Goal: Check status: Check status

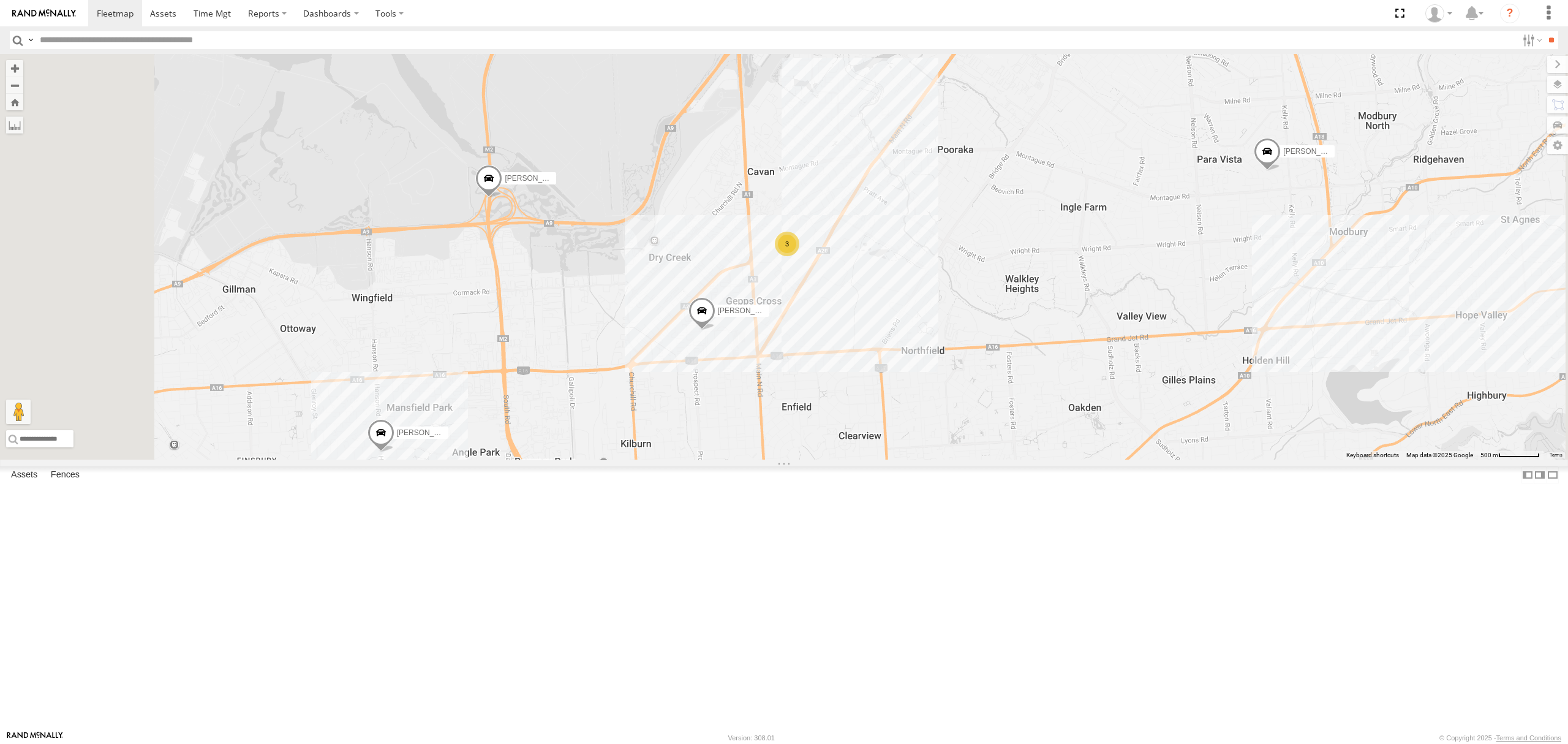
click at [0, 0] on div "S348CAH - [PERSON_NAME] All Assets" at bounding box center [0, 0] width 0 height 0
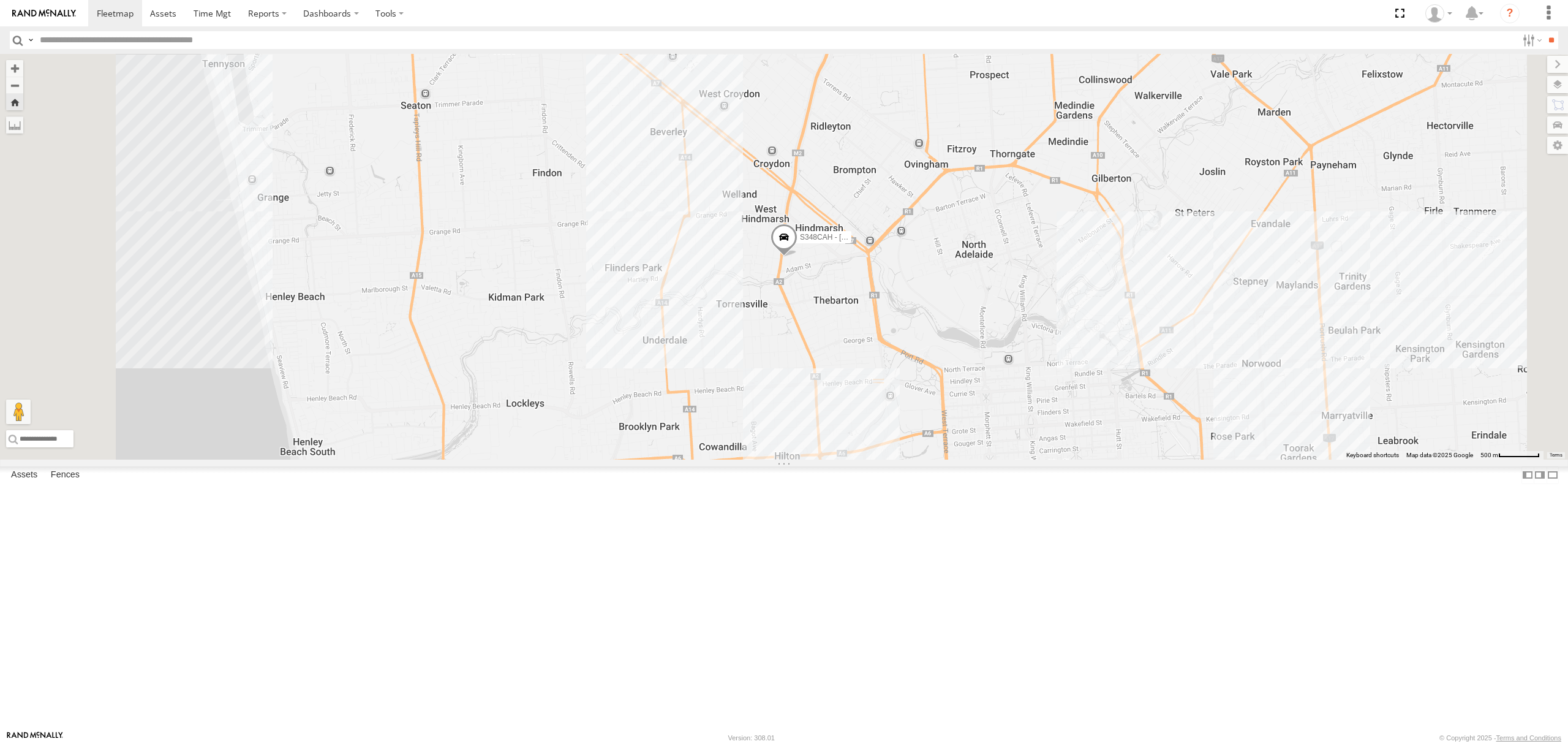
click at [0, 0] on div "8.4" at bounding box center [0, 0] width 0 height 0
click at [0, 0] on div "SB25LM - (6P HINO) R6 All Assets" at bounding box center [0, 0] width 0 height 0
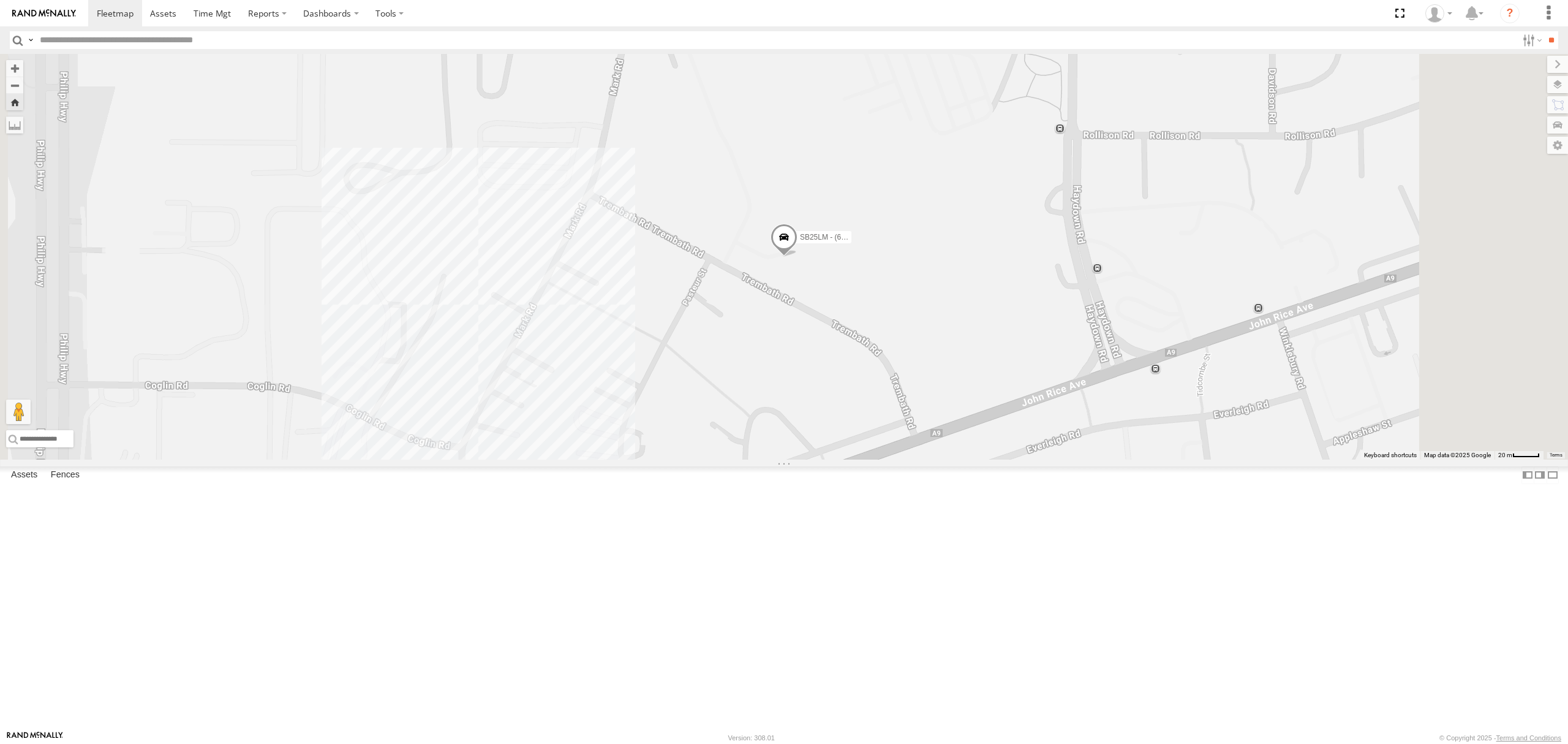
click at [0, 0] on div "All Assets" at bounding box center [0, 0] width 0 height 0
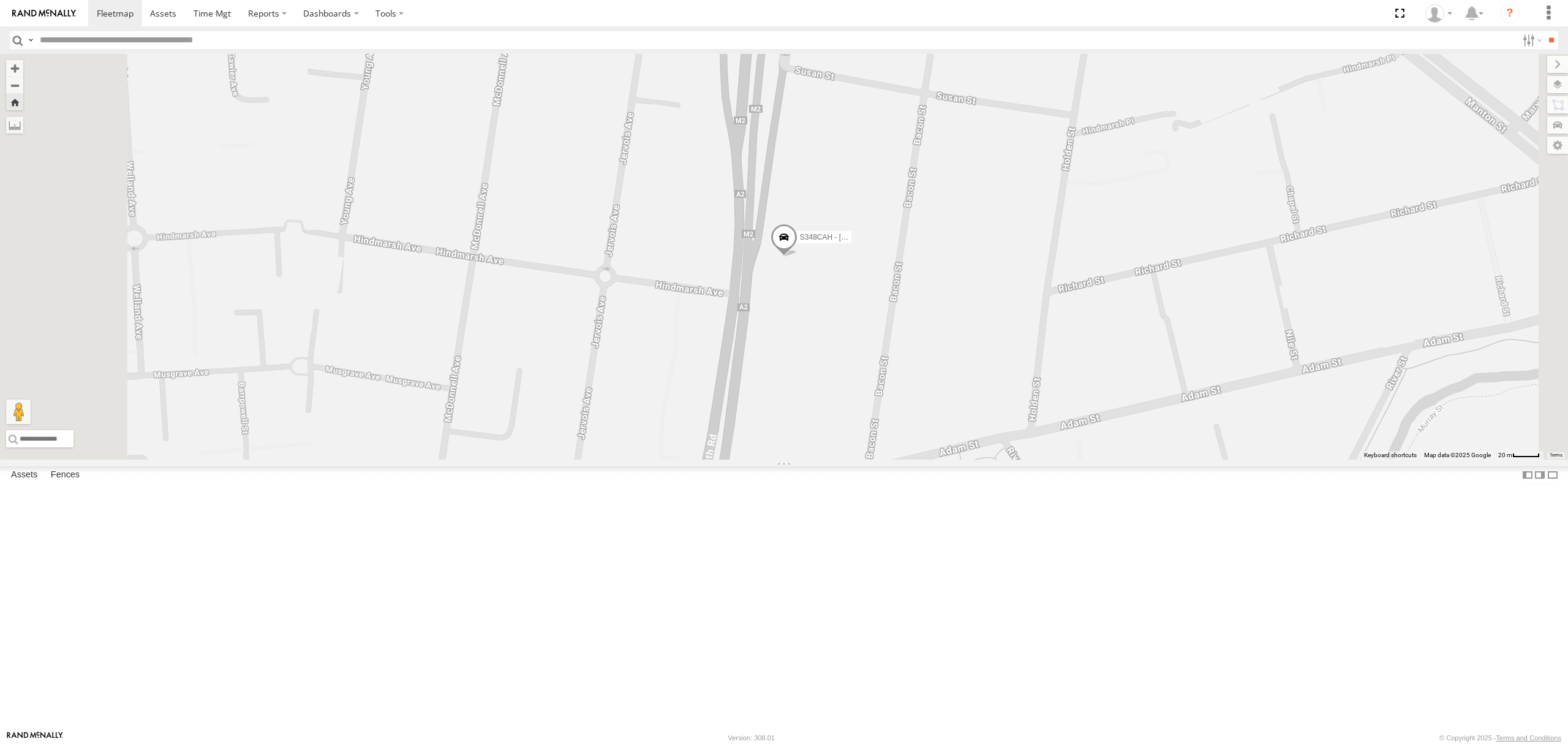
click at [0, 0] on div "S264CKI - Fridge It Crafter All Assets" at bounding box center [0, 0] width 0 height 0
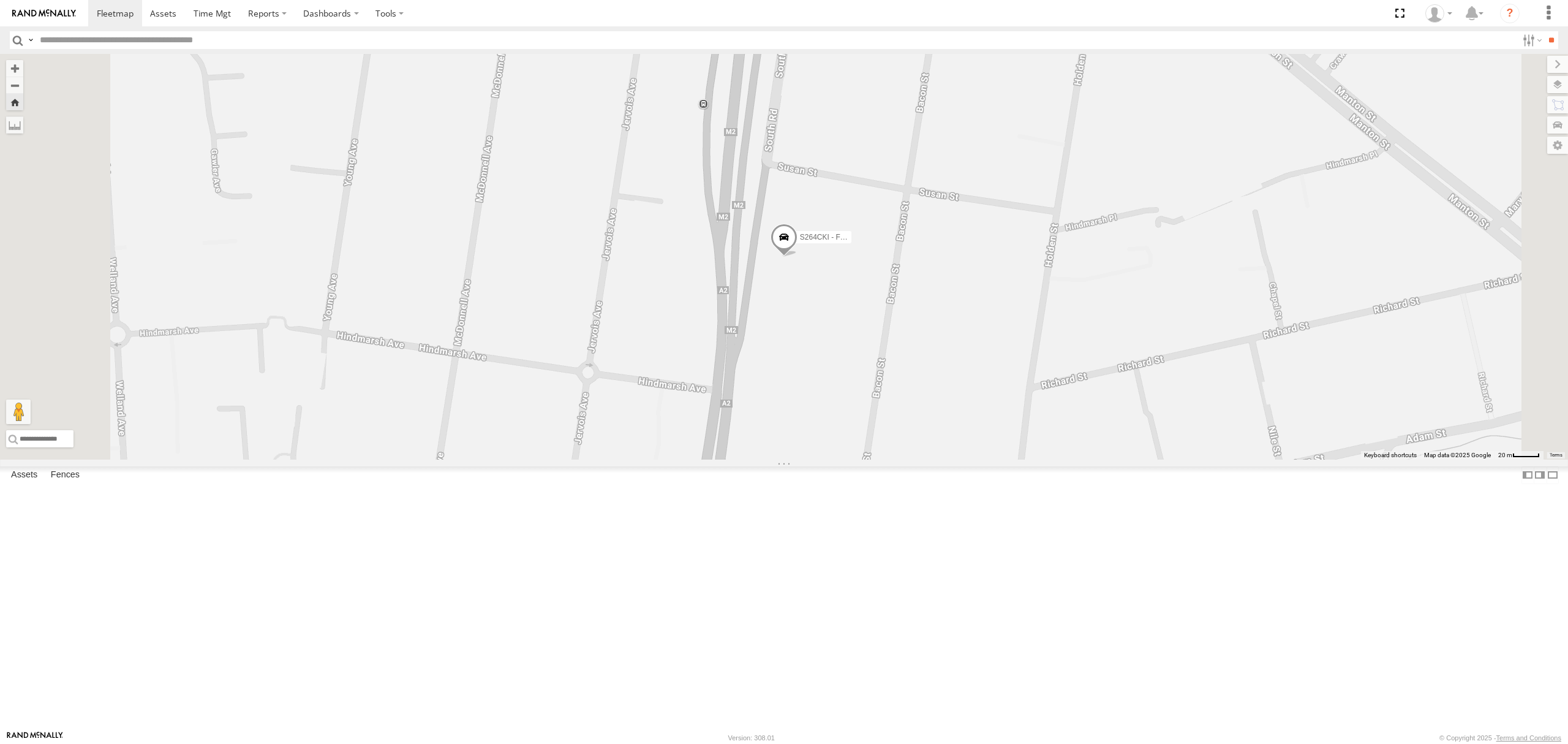
click at [0, 0] on div "S254CLT - [PERSON_NAME]" at bounding box center [0, 0] width 0 height 0
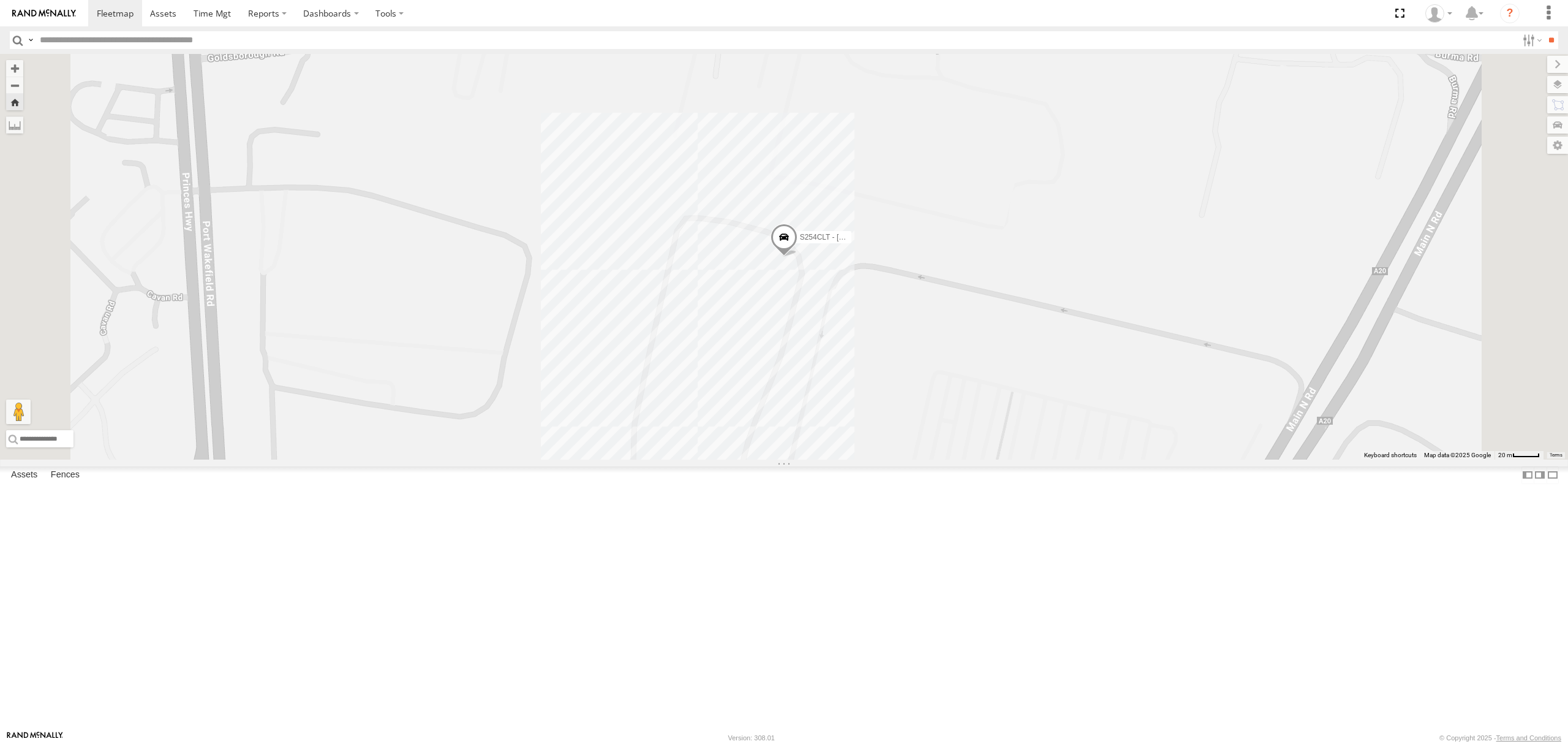
click at [797, 257] on span at bounding box center [784, 240] width 27 height 33
click at [691, 459] on div "S254CLT - [PERSON_NAME] S254CLT - [PERSON_NAME] All Assets SA Health VDC -34.83…" at bounding box center [784, 257] width 1568 height 406
